Goal: Check status: Check status

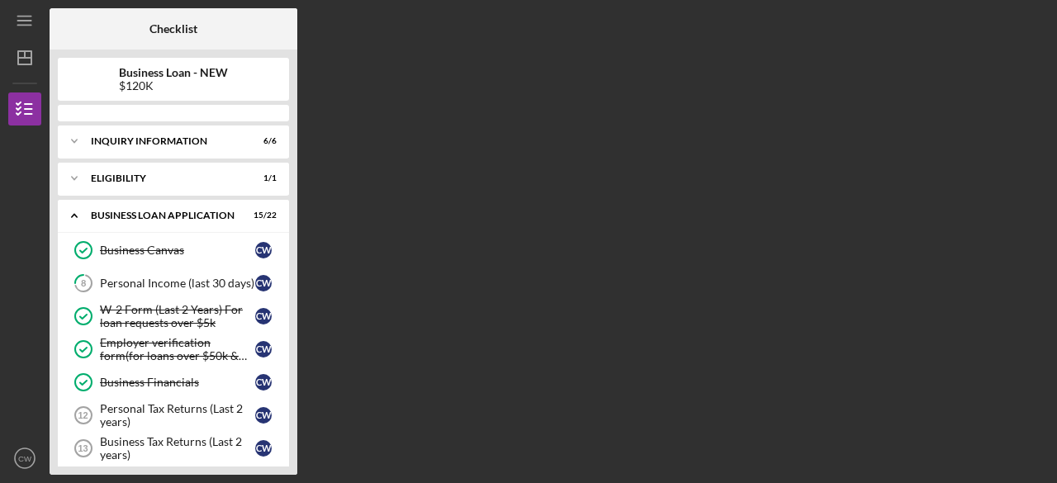
scroll to position [278, 0]
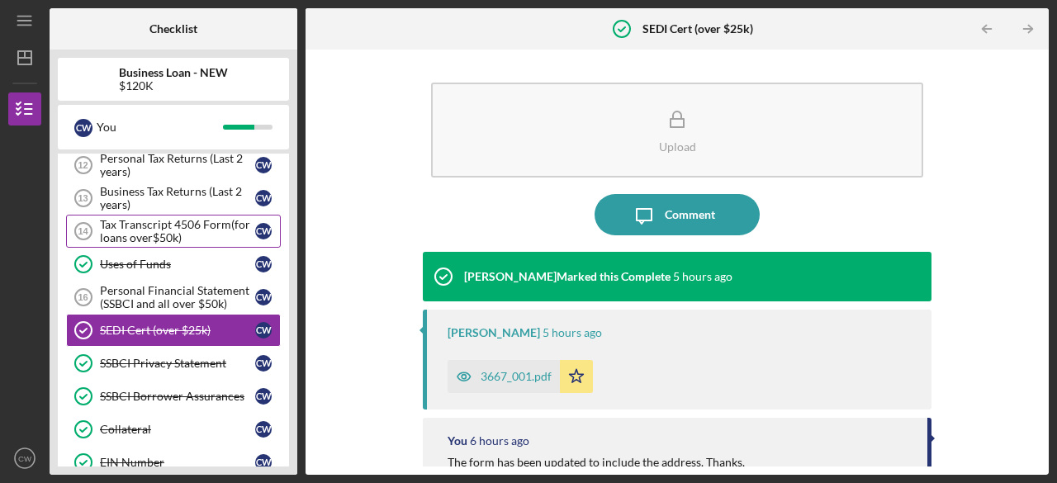
click at [155, 225] on div "Tax Transcript 4506 Form(for loans over$50k)" at bounding box center [177, 231] width 155 height 26
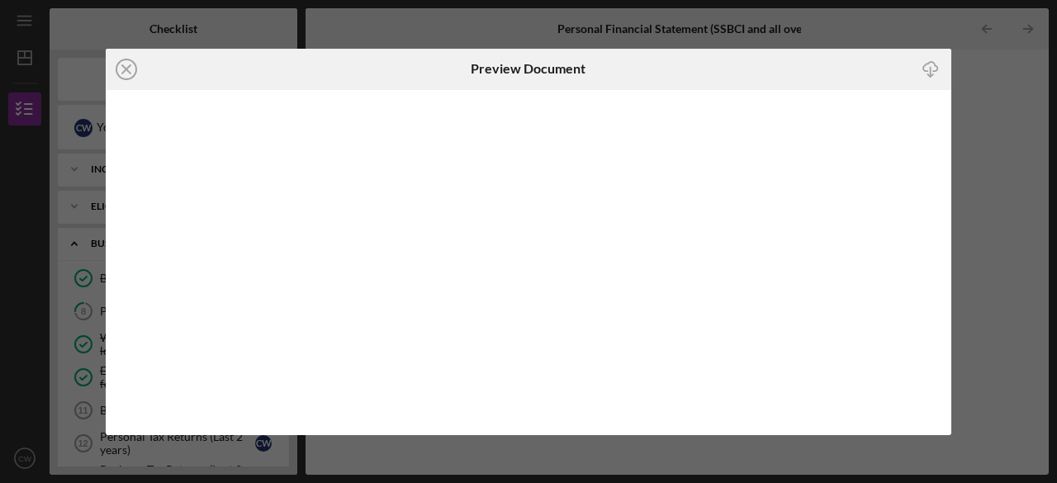
scroll to position [132, 0]
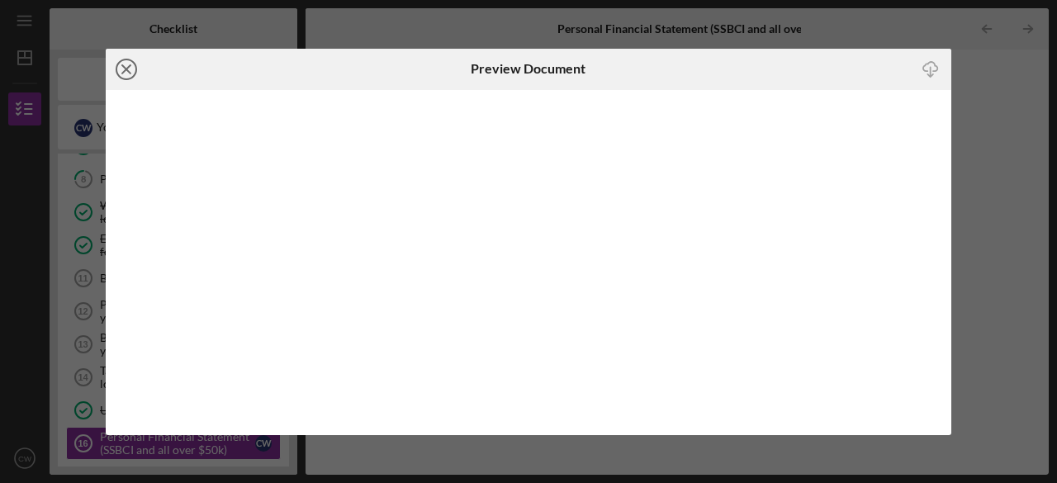
click at [127, 75] on icon "Icon/Close" at bounding box center [126, 69] width 41 height 41
